Goal: Find specific page/section: Find specific page/section

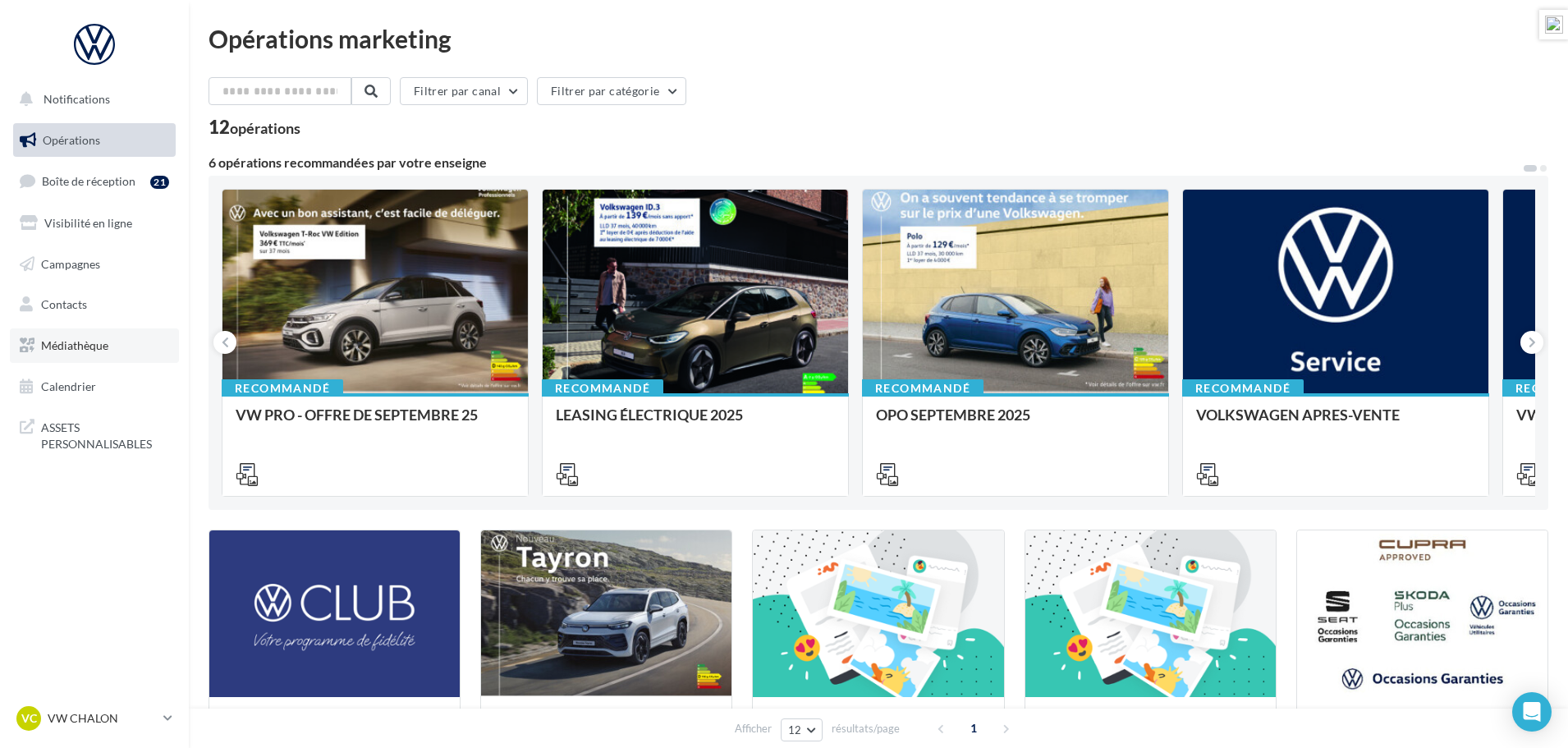
drag, startPoint x: 76, startPoint y: 343, endPoint x: 91, endPoint y: 342, distance: 15.0
click at [76, 343] on span "Médiathèque" at bounding box center [75, 345] width 68 height 14
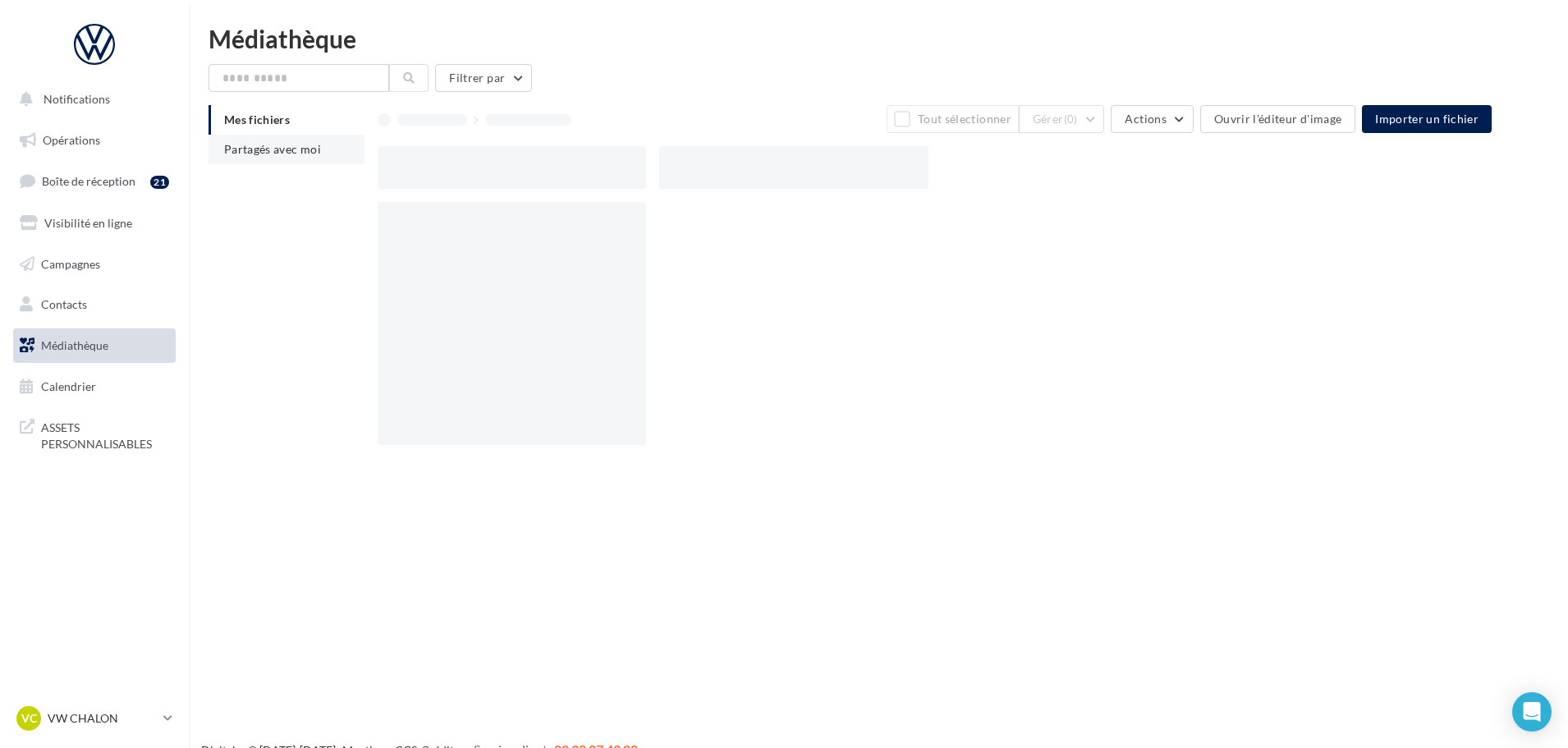
click at [273, 152] on span "Partagés avec moi" at bounding box center [272, 148] width 97 height 14
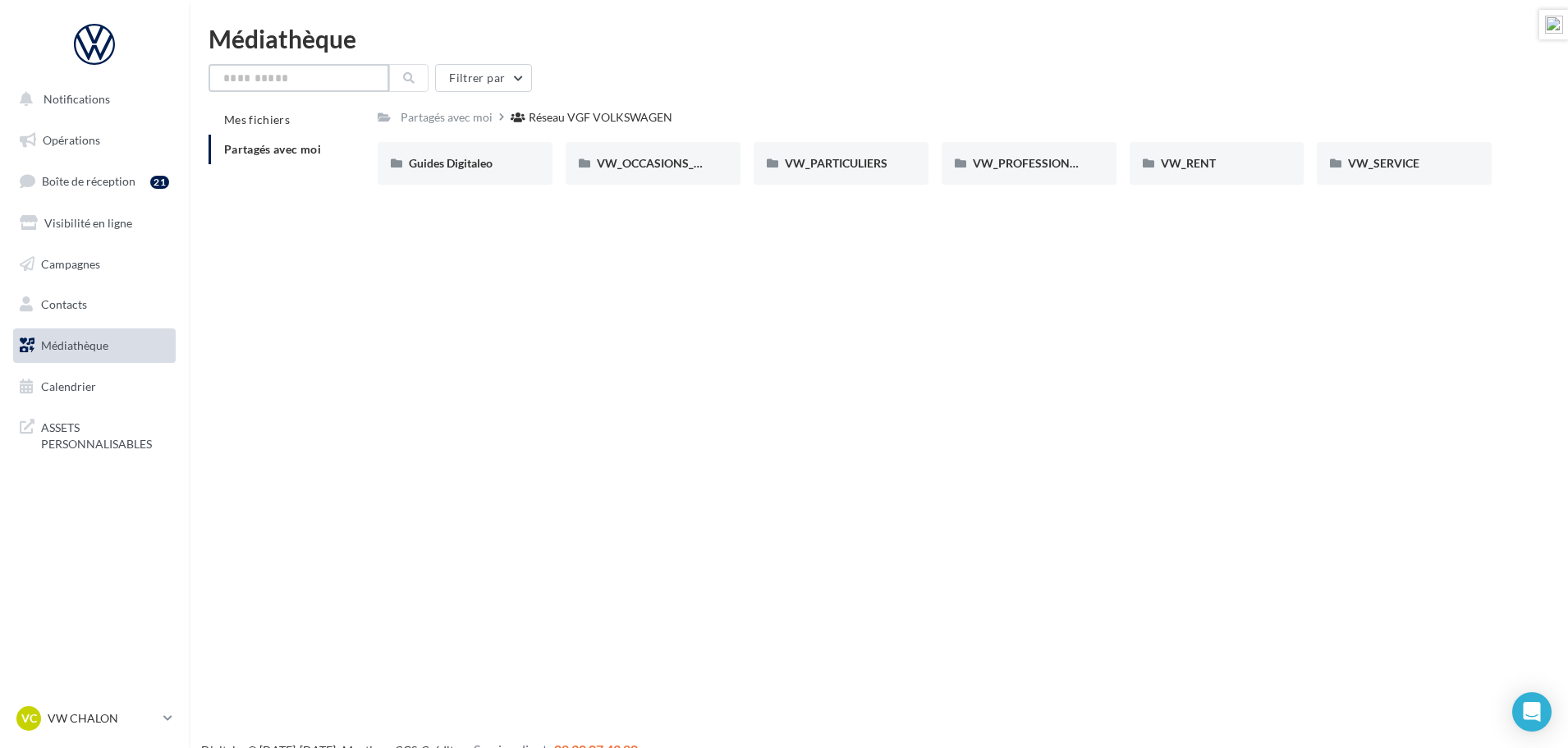
click at [314, 82] on input "text" at bounding box center [298, 78] width 181 height 28
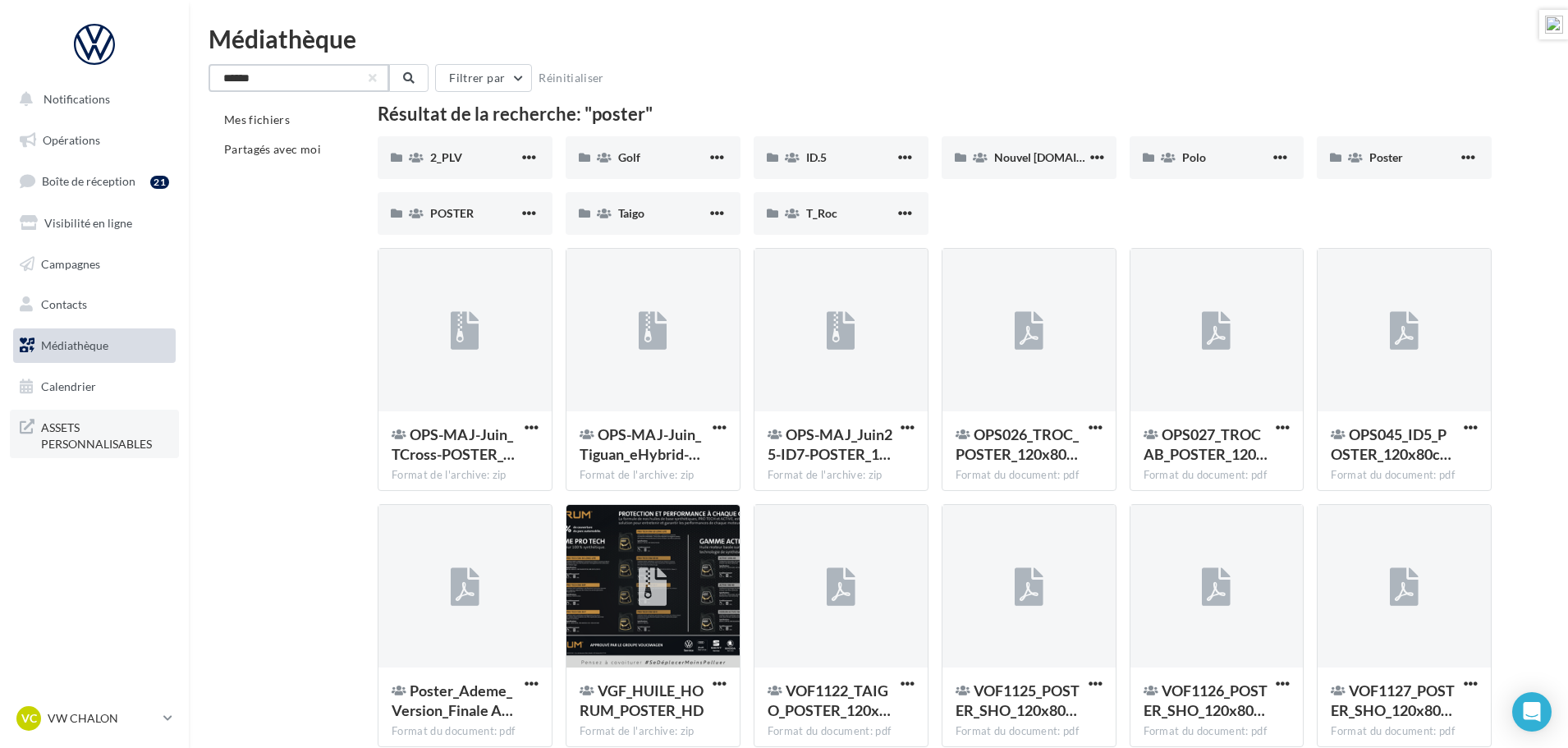
type input "******"
click at [80, 449] on span "ASSETS PERSONNALISABLES" at bounding box center [105, 435] width 129 height 36
click at [459, 214] on span "POSTER" at bounding box center [452, 213] width 43 height 14
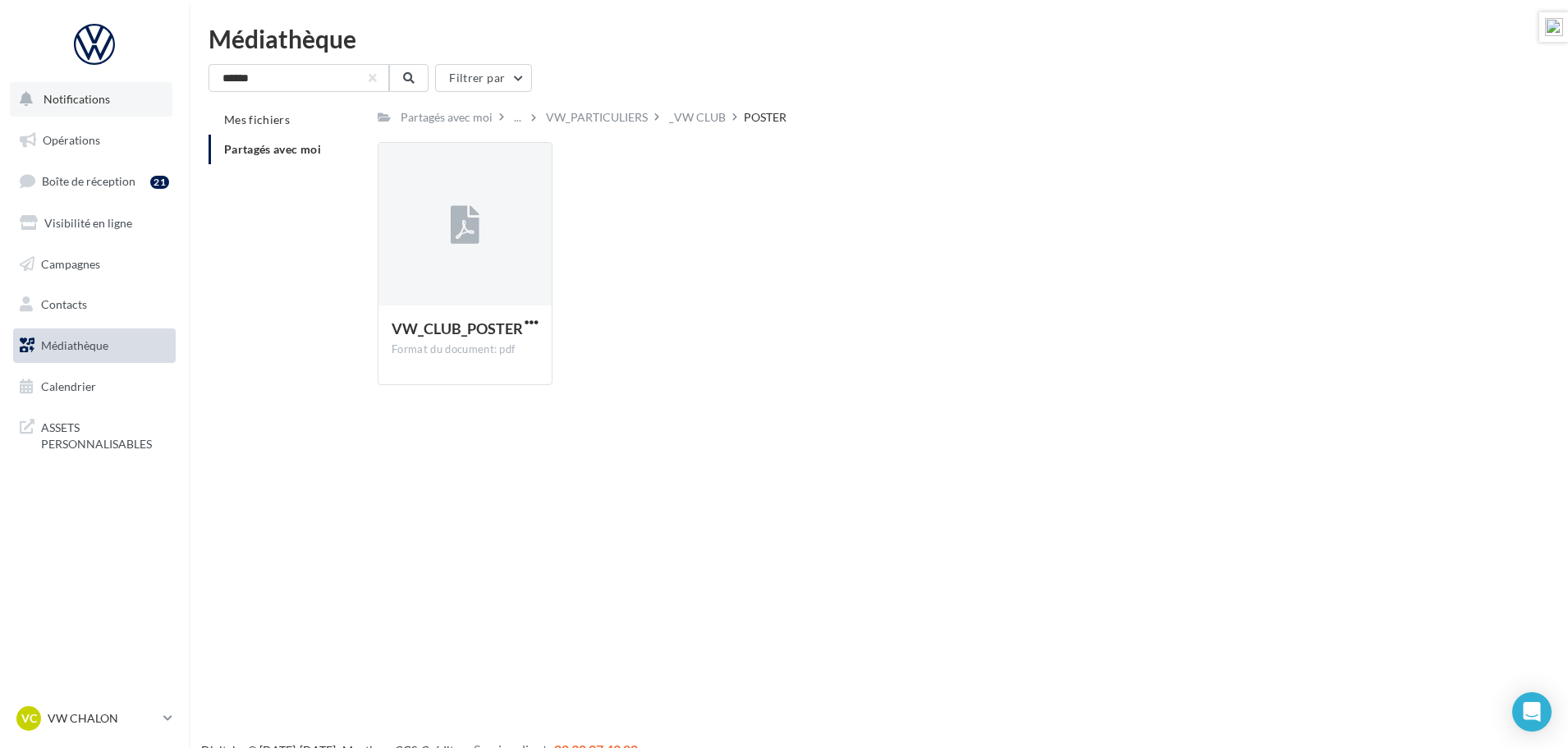
click at [73, 99] on span "Notifications" at bounding box center [76, 99] width 67 height 14
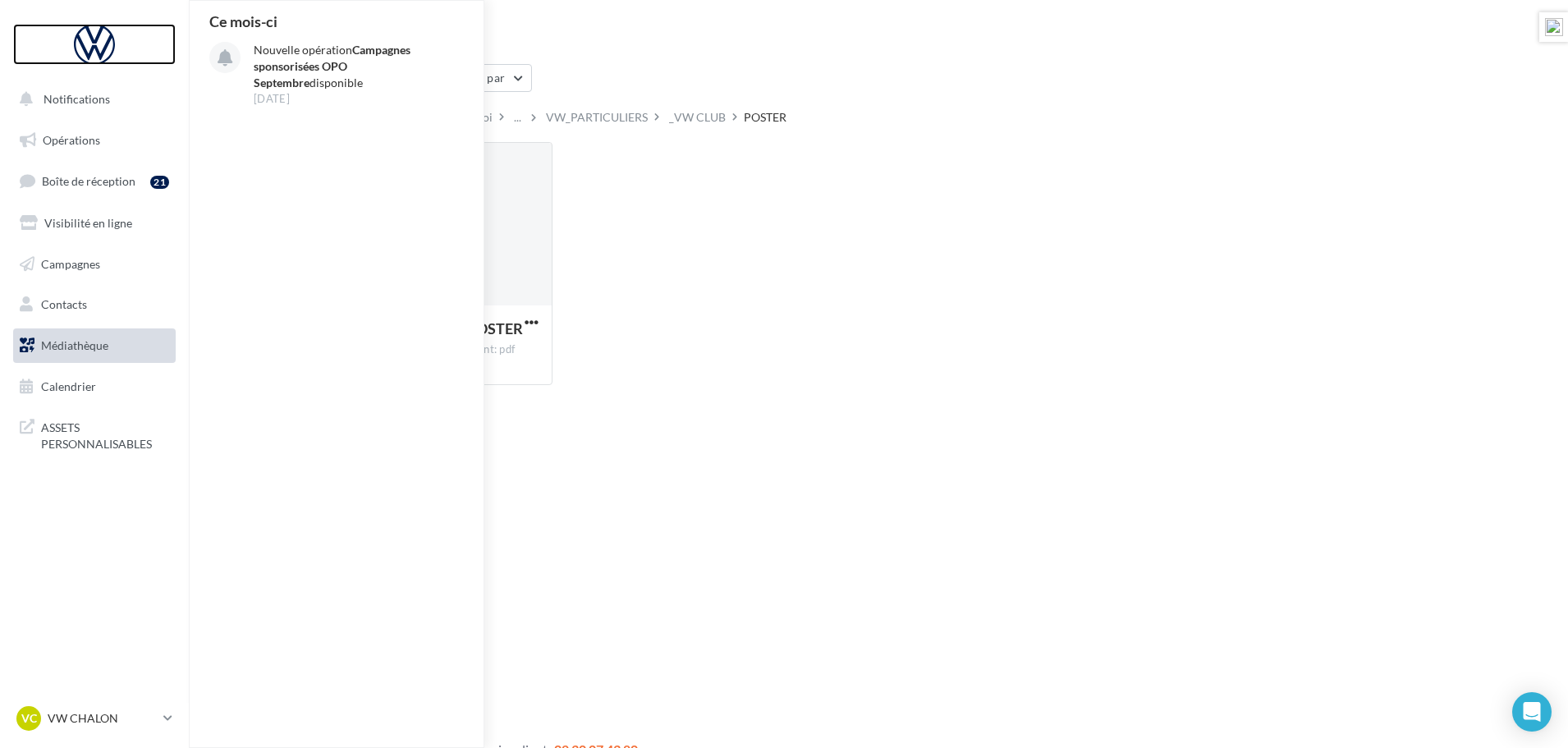
click at [98, 50] on div at bounding box center [95, 44] width 131 height 41
